Goal: Find specific page/section: Find specific page/section

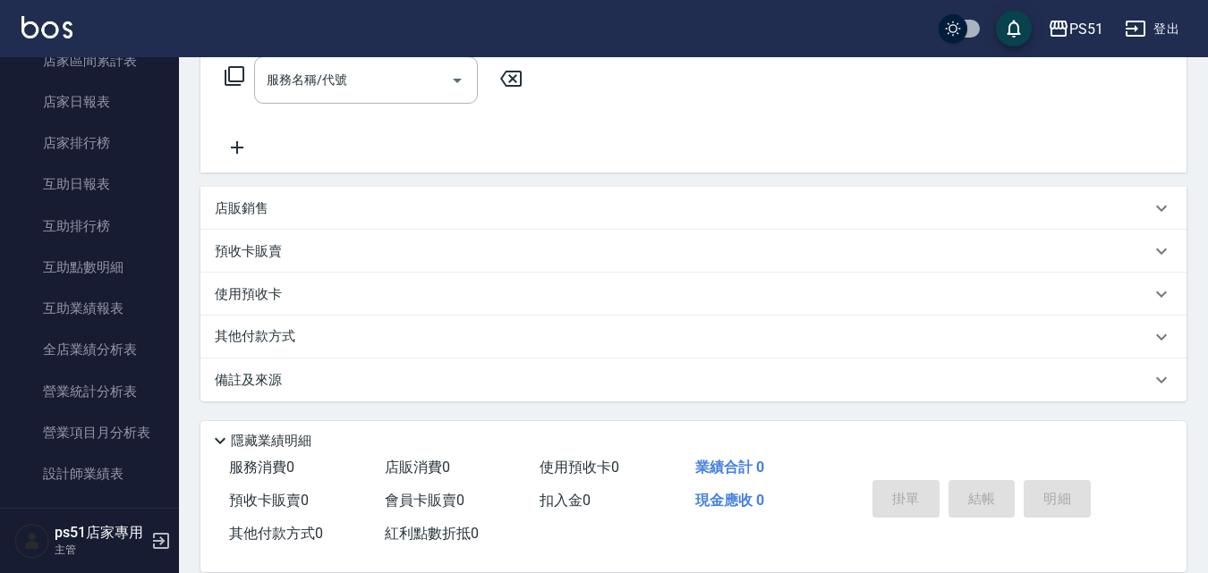
scroll to position [835, 0]
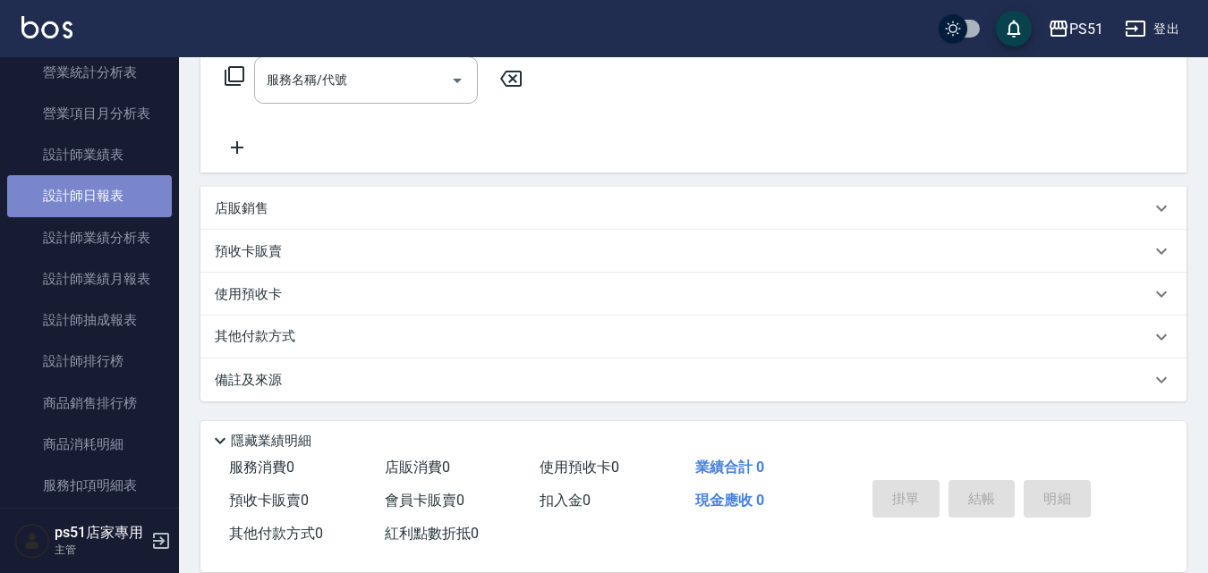
click at [104, 199] on link "設計師日報表" at bounding box center [89, 195] width 165 height 41
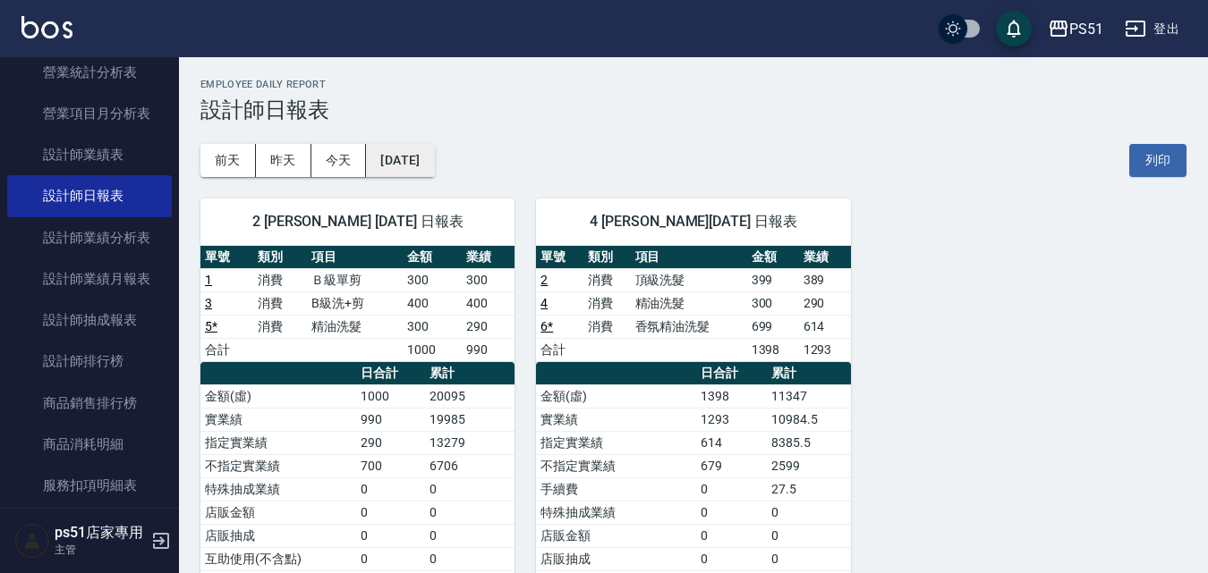
click at [434, 173] on button "[DATE]" at bounding box center [400, 160] width 68 height 33
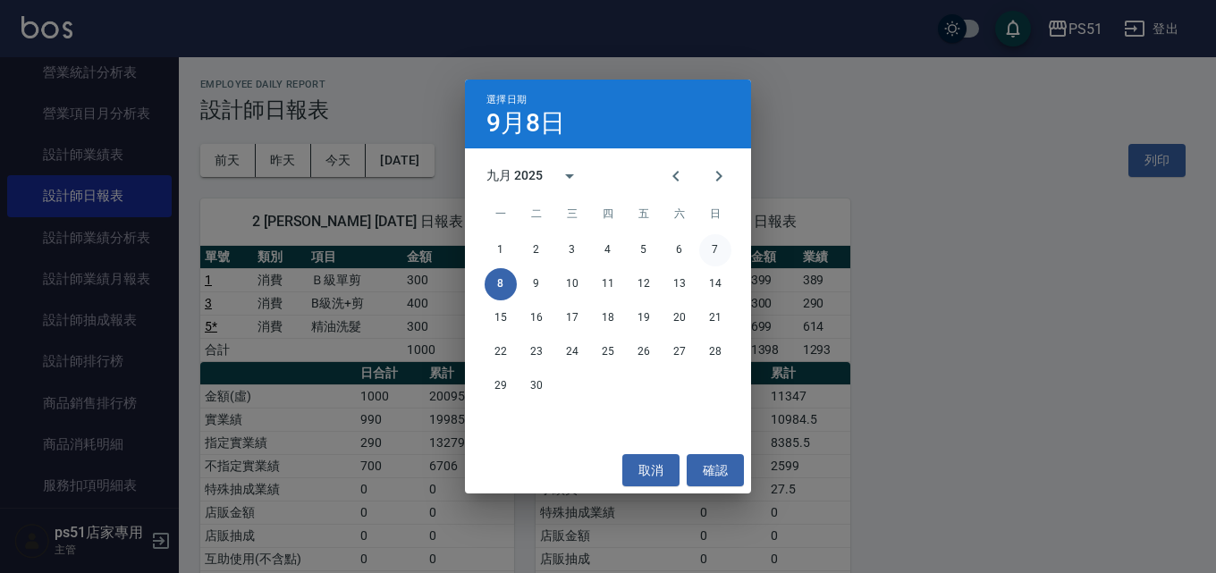
click at [714, 253] on button "7" at bounding box center [715, 250] width 32 height 32
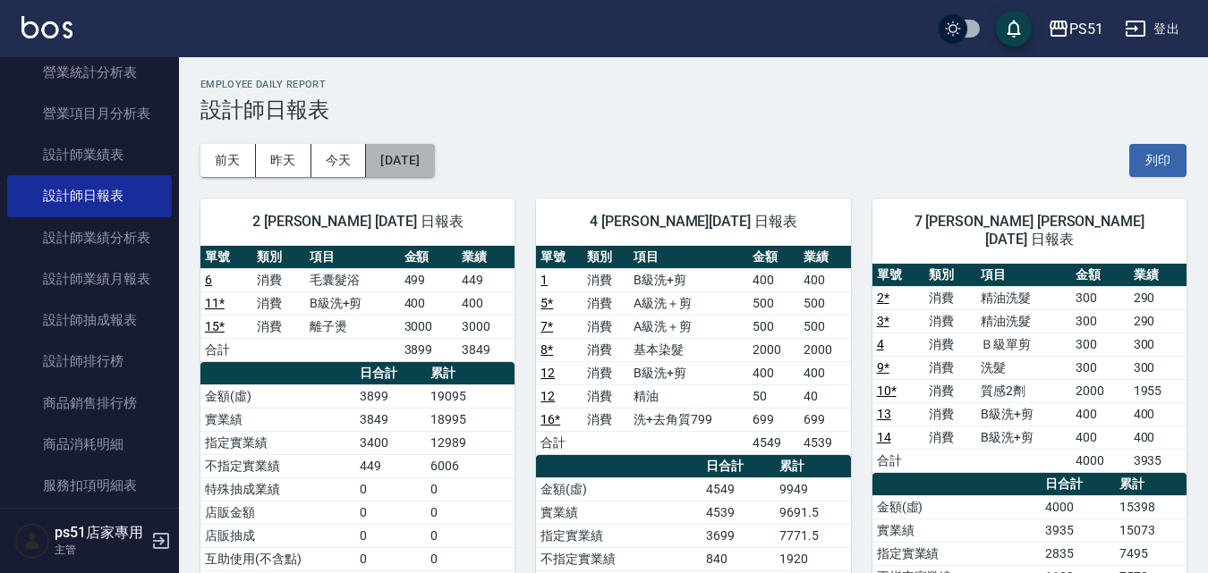
click at [434, 154] on button "[DATE]" at bounding box center [400, 160] width 68 height 33
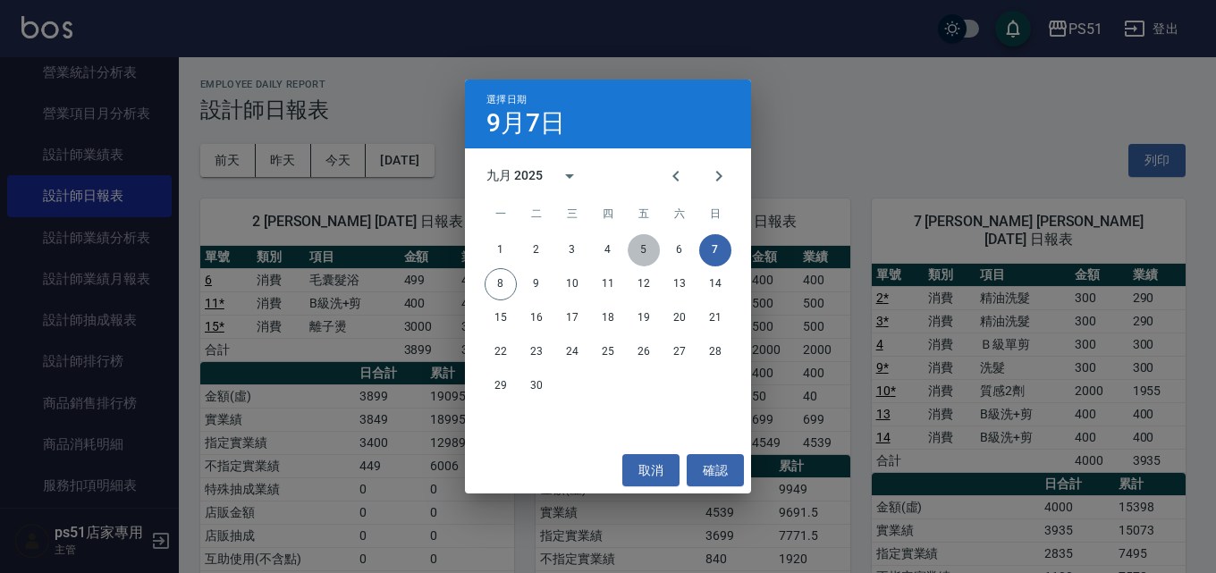
click at [646, 247] on button "5" at bounding box center [644, 250] width 32 height 32
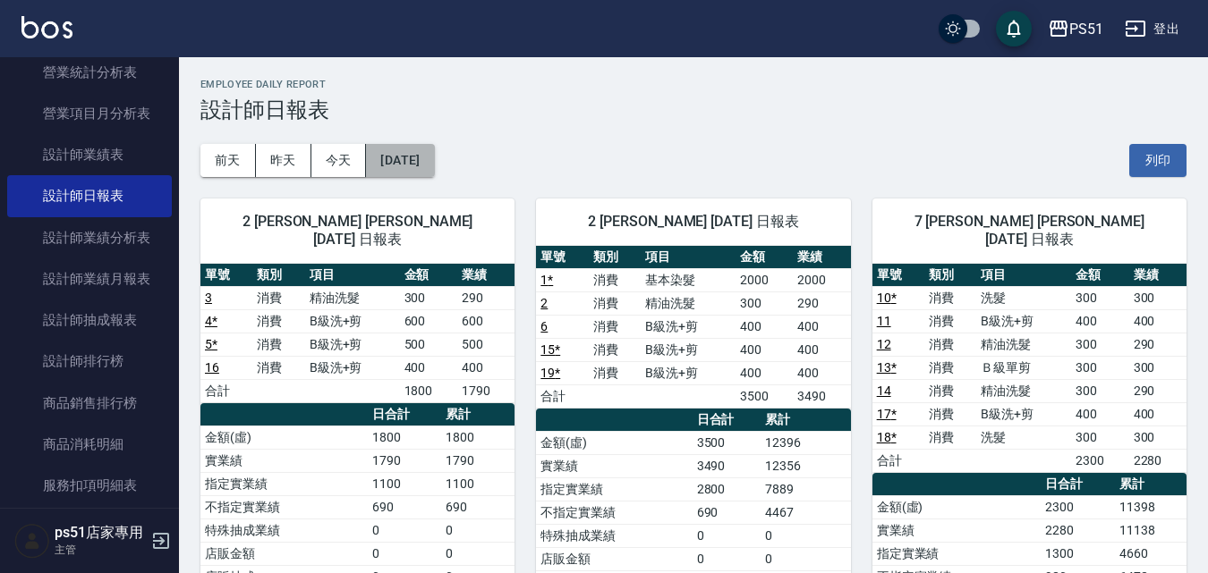
click at [434, 162] on button "[DATE]" at bounding box center [400, 160] width 68 height 33
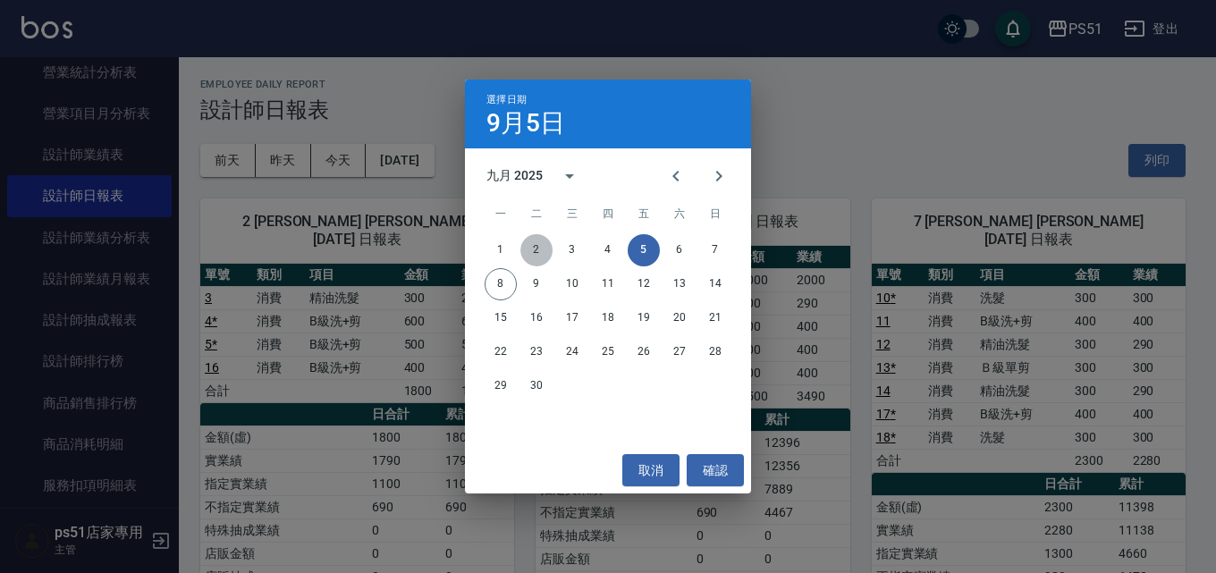
click at [535, 247] on button "2" at bounding box center [537, 250] width 32 height 32
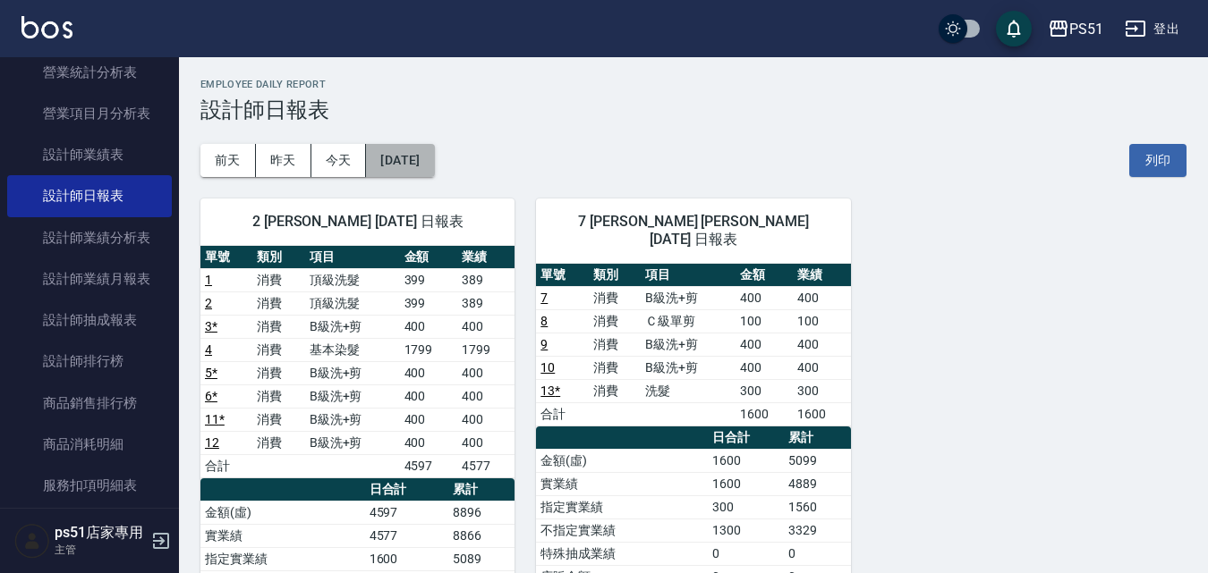
click at [434, 165] on button "[DATE]" at bounding box center [400, 160] width 68 height 33
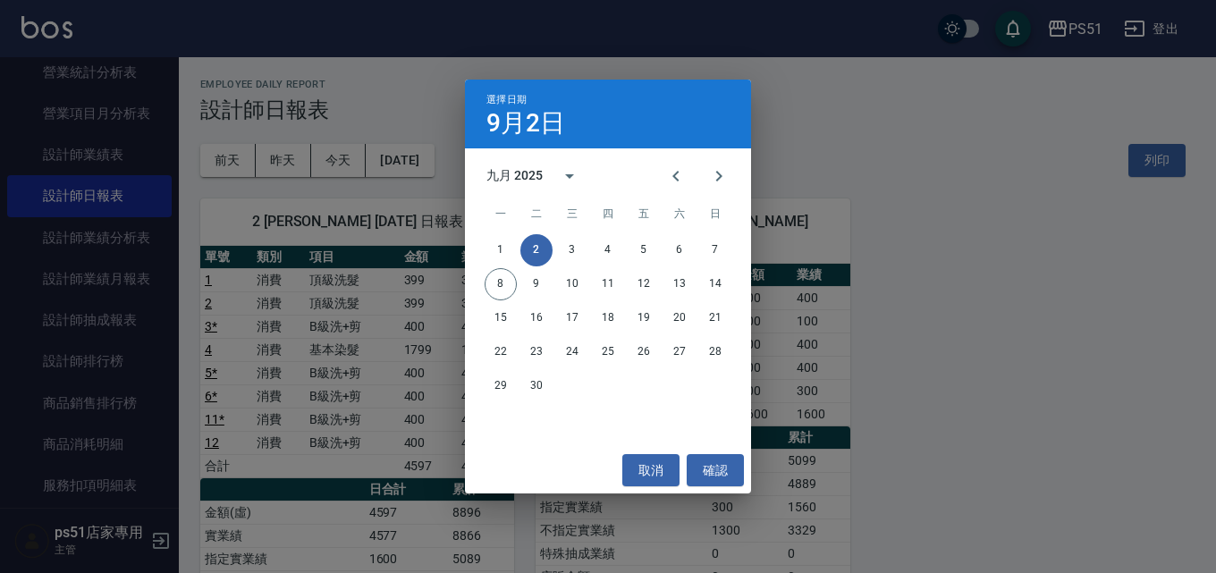
click at [1038, 257] on div "選擇日期 [DATE] 九月 2025 一 二 三 四 五 六 日 1 2 3 4 5 6 7 8 9 10 11 12 13 14 15 16 17 18 …" at bounding box center [608, 286] width 1216 height 573
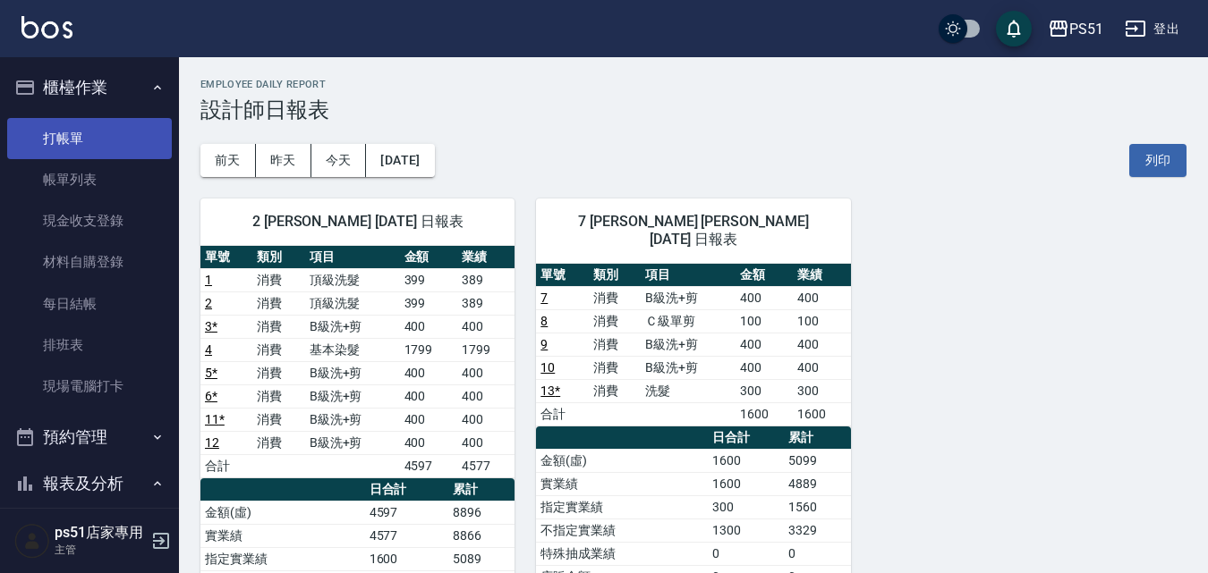
click at [119, 136] on link "打帳單" at bounding box center [89, 138] width 165 height 41
